Goal: Transaction & Acquisition: Purchase product/service

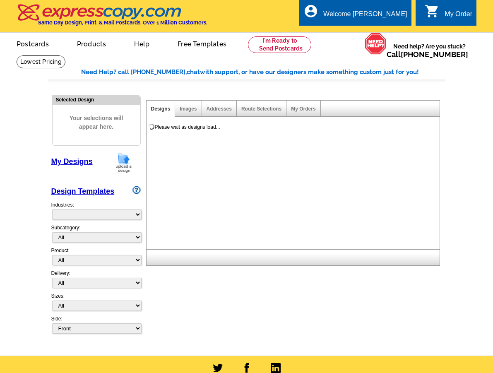
select select "785"
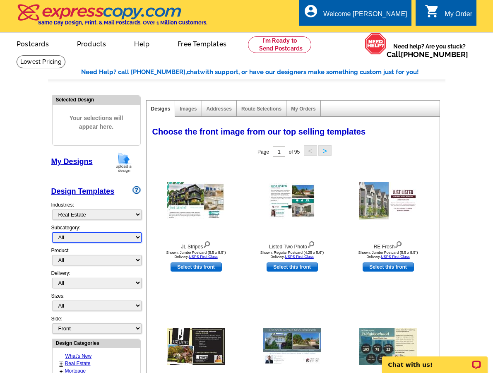
click at [82, 237] on select "All RE/MAX® Referrals Keller Williams® Berkshire Hathaway Home Services Century…" at bounding box center [96, 237] width 89 height 10
select select "807"
click at [52, 232] on select "All RE/MAX® Referrals Keller Williams® Berkshire Hathaway Home Services Century…" at bounding box center [96, 237] width 89 height 10
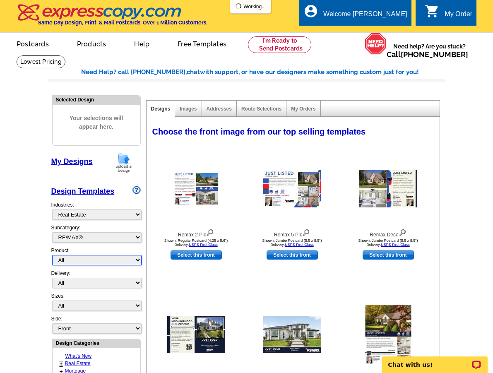
click at [78, 261] on select "All Postcards Letters and flyers Business Cards Door Hangers Greeting Cards" at bounding box center [96, 260] width 89 height 10
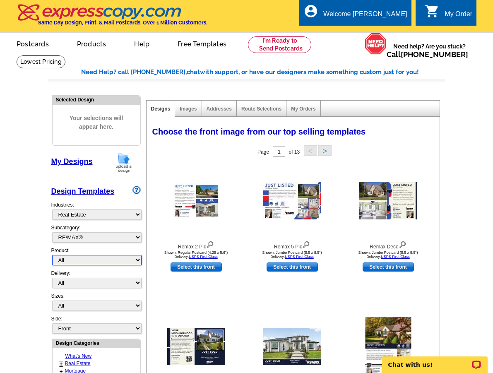
select select "1"
click at [52, 255] on select "All Postcards Letters and flyers Business Cards Door Hangers Greeting Cards" at bounding box center [96, 260] width 89 height 10
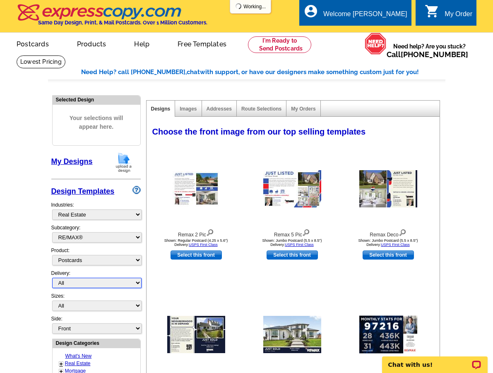
click at [79, 283] on select "All First Class Mail Shipped to Me EDDM Save 66% on Postage" at bounding box center [96, 283] width 89 height 10
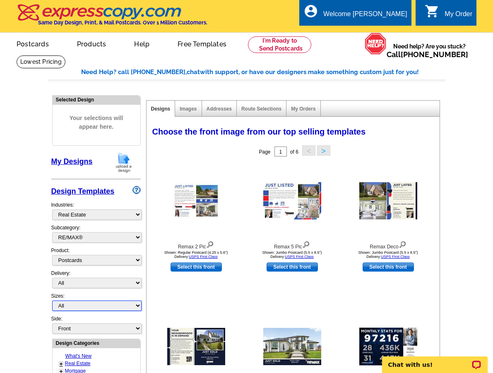
click at [72, 308] on select "All Jumbo Postcard (5.5" x 8.5") Regular Postcard (4.25" x 5.6") Panoramic Post…" at bounding box center [96, 306] width 89 height 10
select select "2"
click at [52, 301] on select "All Jumbo Postcard (5.5" x 8.5") Regular Postcard (4.25" x 5.6") Panoramic Post…" at bounding box center [96, 306] width 89 height 10
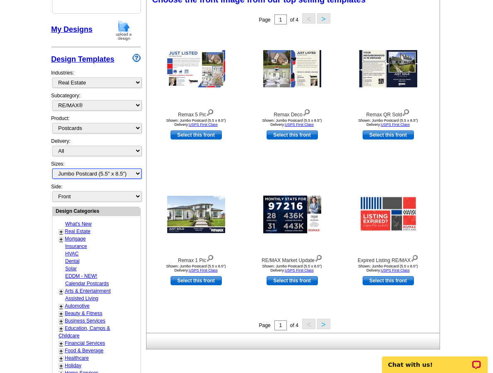
scroll to position [134, 0]
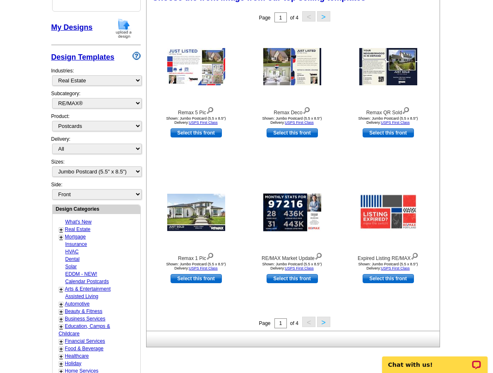
click at [321, 324] on button ">" at bounding box center [323, 322] width 13 height 10
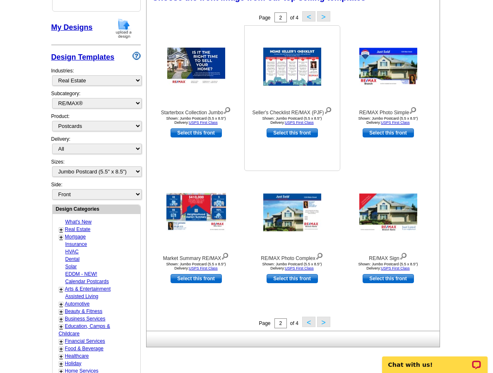
click at [295, 74] on img at bounding box center [292, 67] width 58 height 38
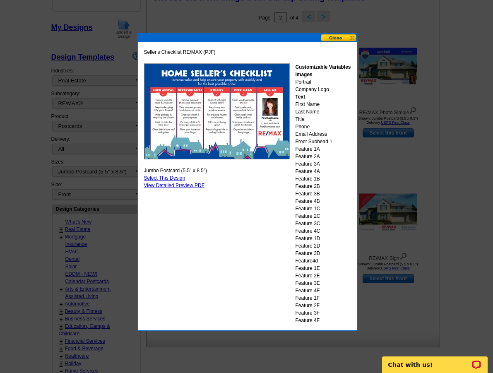
click at [178, 177] on link "Select This Design" at bounding box center [164, 178] width 41 height 6
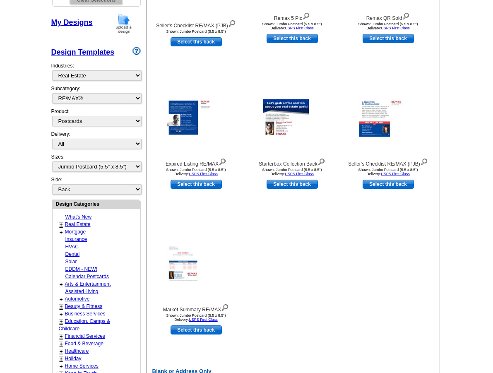
scroll to position [230, 0]
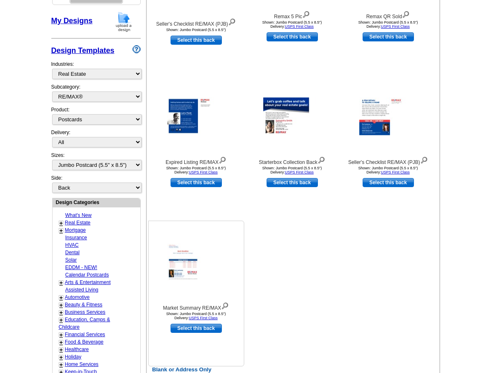
click at [180, 267] on img at bounding box center [196, 263] width 58 height 38
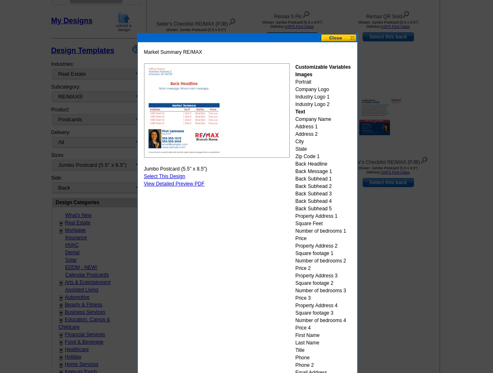
click at [187, 131] on img at bounding box center [217, 110] width 146 height 94
click at [188, 119] on img at bounding box center [217, 110] width 146 height 94
click at [176, 177] on link "Select This Design" at bounding box center [164, 177] width 41 height 6
select select "front"
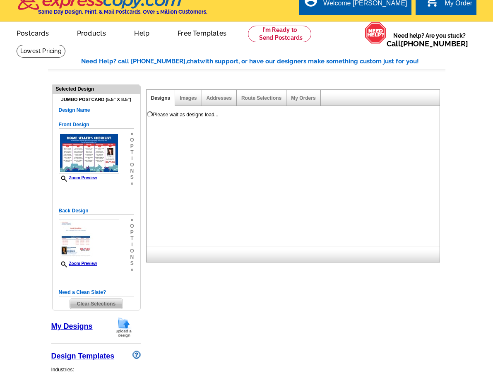
scroll to position [0, 0]
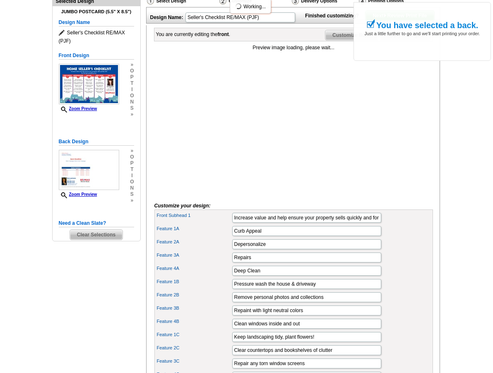
scroll to position [113, 0]
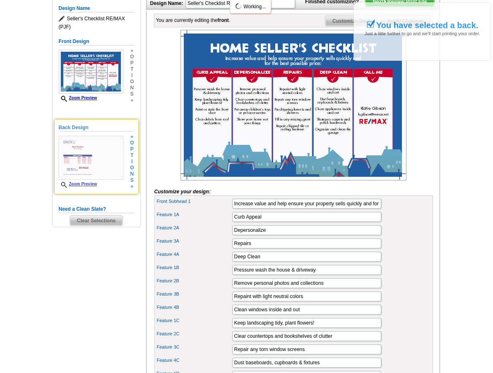
click at [109, 155] on img at bounding box center [91, 158] width 65 height 44
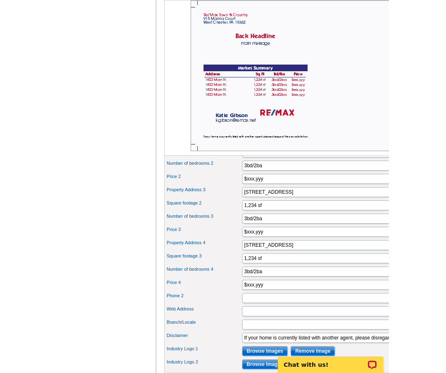
scroll to position [439, 0]
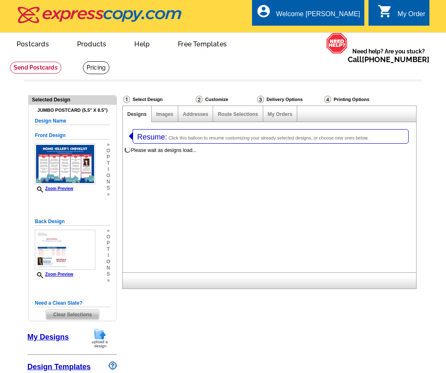
select select "1"
select select "2"
select select "785"
select select "1"
select select "2"
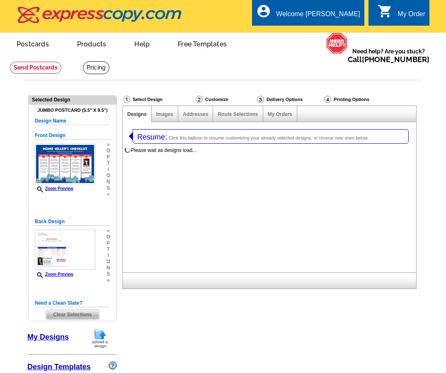
select select "785"
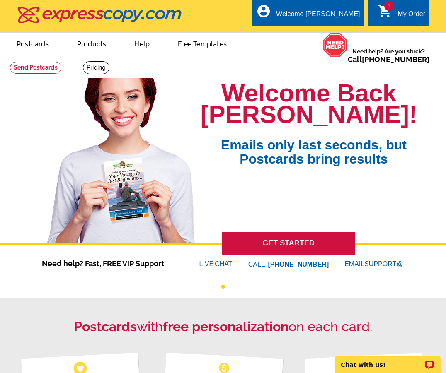
click at [403, 15] on div "My Order" at bounding box center [411, 16] width 28 height 12
click at [61, 62] on link at bounding box center [35, 68] width 51 height 12
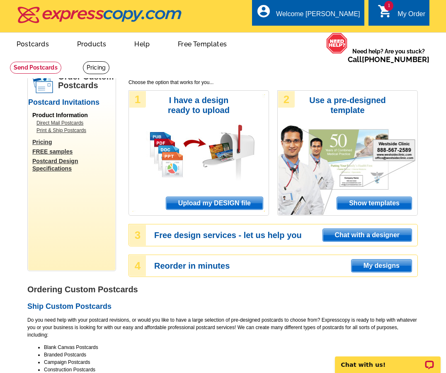
click at [231, 202] on span "Upload my DESIGN file" at bounding box center [214, 203] width 97 height 12
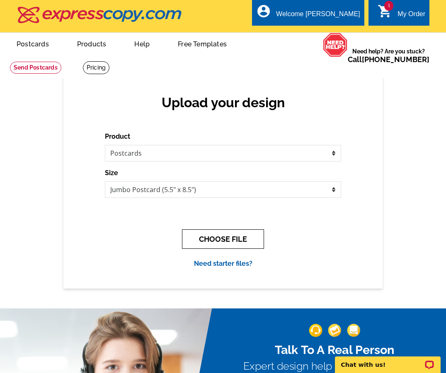
click at [222, 235] on button "CHOOSE FILE" at bounding box center [223, 238] width 82 height 19
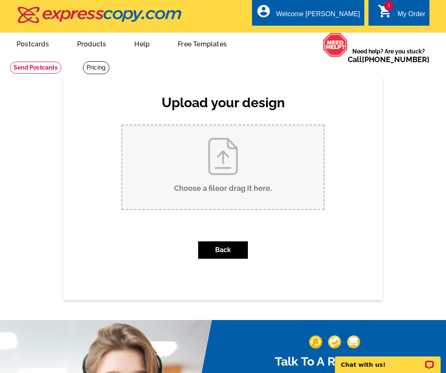
click at [216, 154] on input "Choose a file or drag it here ." at bounding box center [222, 168] width 201 height 84
type input "C:\fakepath\Copy of Home Maintenance Checklist Postcards.pdf"
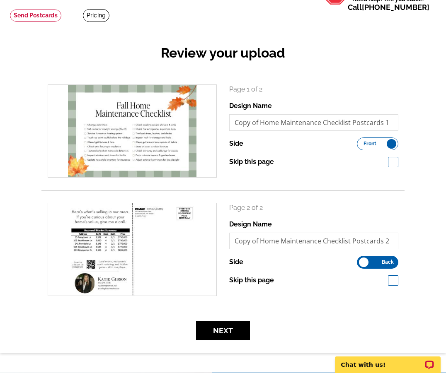
scroll to position [53, 0]
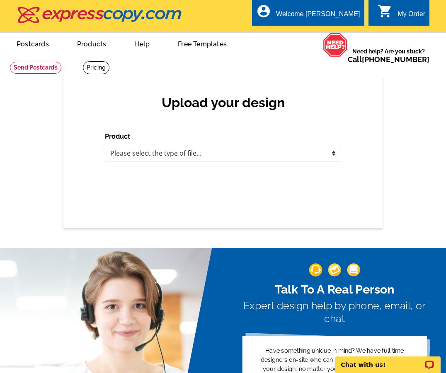
click at [128, 143] on div "Product Please select the type of file... Postcards Business Cards Letters and …" at bounding box center [223, 147] width 236 height 30
click at [132, 154] on select "Please select the type of file... Postcards Business Cards Letters and flyers G…" at bounding box center [223, 153] width 236 height 17
select select "1"
click at [105, 145] on select "Please select the type of file... Postcards Business Cards Letters and flyers G…" at bounding box center [223, 153] width 236 height 17
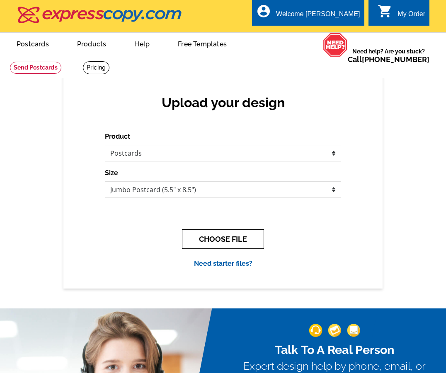
click at [208, 239] on button "CHOOSE FILE" at bounding box center [223, 238] width 82 height 19
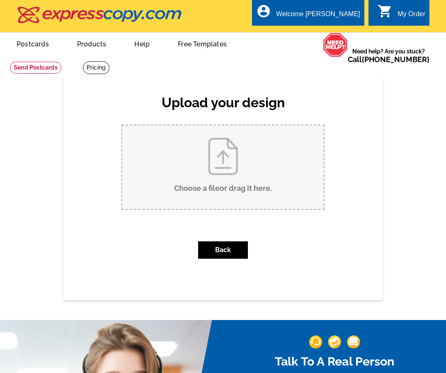
click at [224, 151] on input "Choose a file or drag it here ." at bounding box center [222, 168] width 201 height 84
type input "C:\fakepath\Copy of Home Maintenance Checklist Postcards (8.5 x 5 in) (1).pdf"
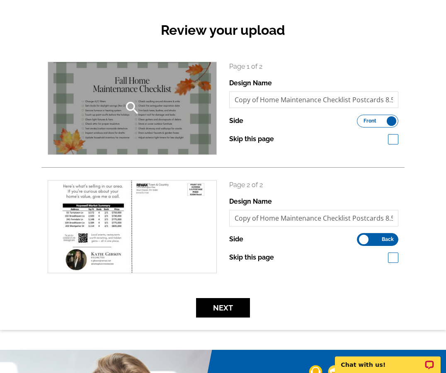
scroll to position [77, 0]
